Goal: Navigation & Orientation: Find specific page/section

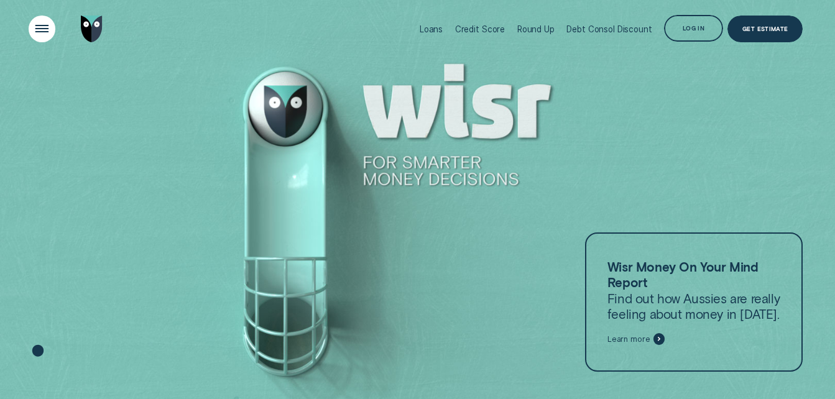
click at [37, 26] on div "Open Menu" at bounding box center [42, 29] width 37 height 37
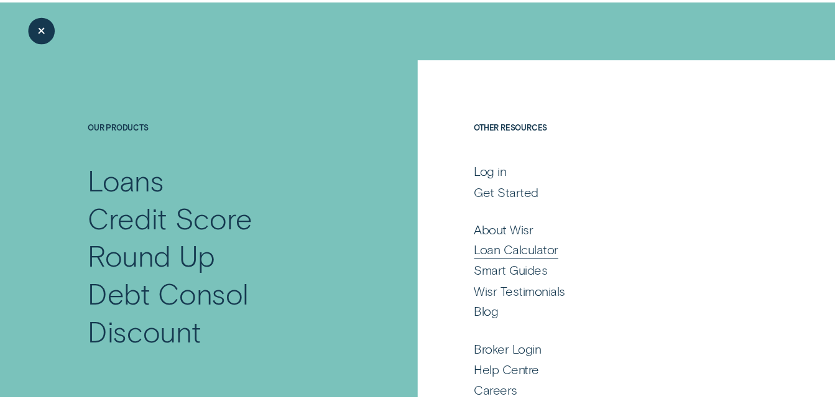
scroll to position [60, 0]
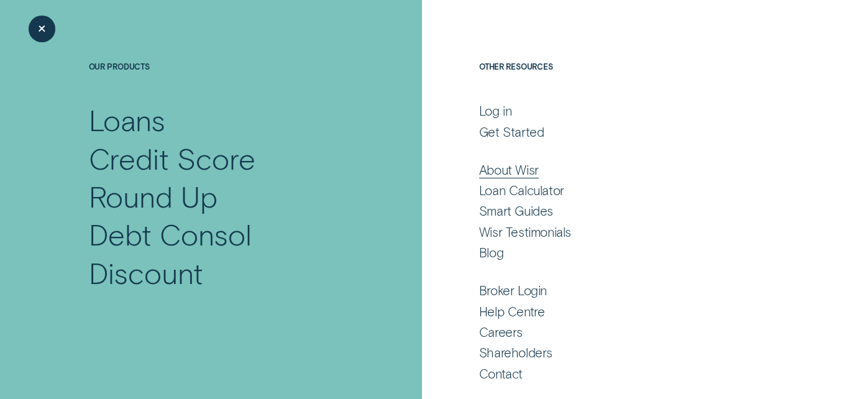
click at [479, 163] on div "About Wisr" at bounding box center [509, 170] width 60 height 16
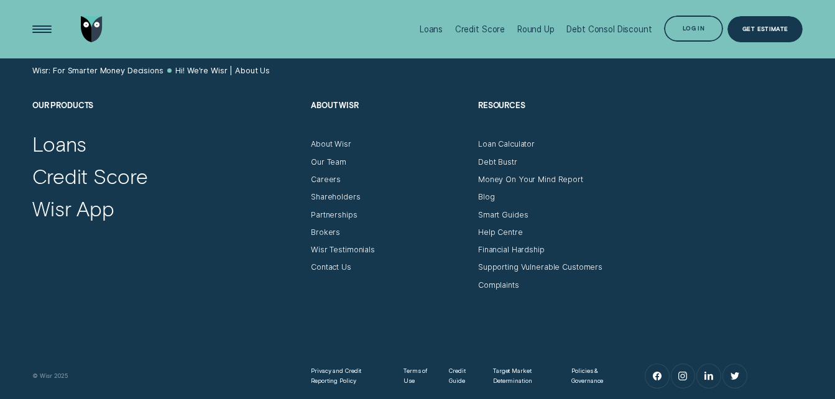
scroll to position [5841, 0]
